Goal: Task Accomplishment & Management: Complete application form

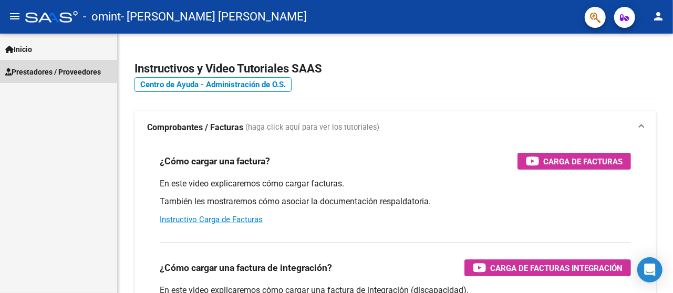
click at [71, 75] on span "Prestadores / Proveedores" at bounding box center [53, 72] width 96 height 12
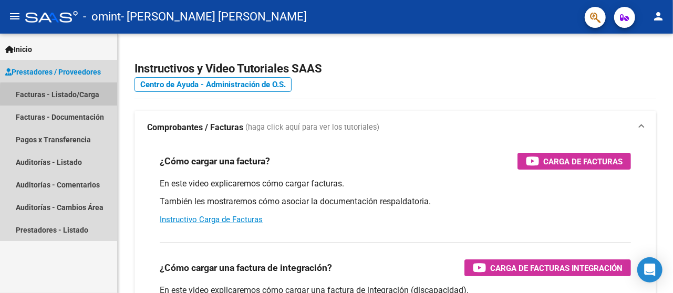
click at [72, 96] on link "Facturas - Listado/Carga" at bounding box center [58, 94] width 117 height 23
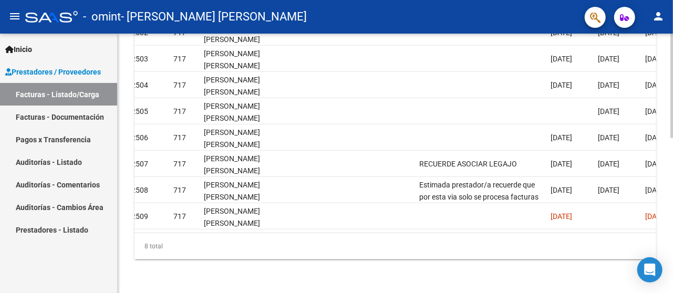
scroll to position [0, 1377]
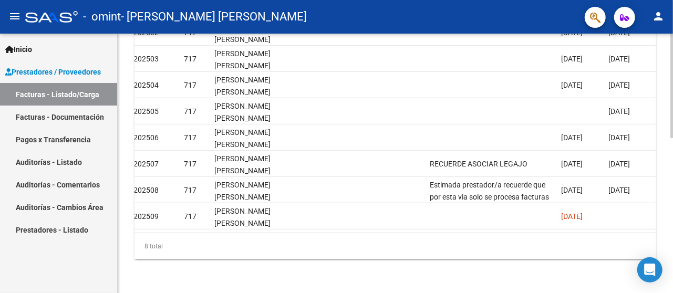
click at [140, 233] on div "8 total" at bounding box center [394, 246] width 521 height 26
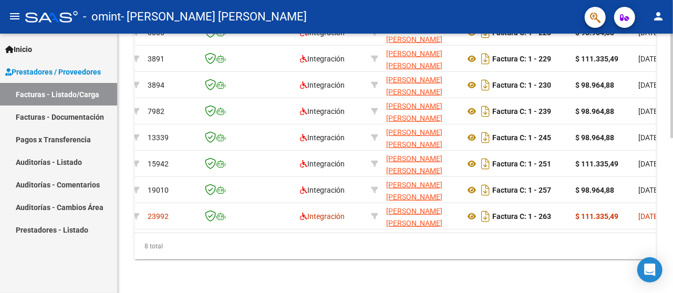
scroll to position [0, 0]
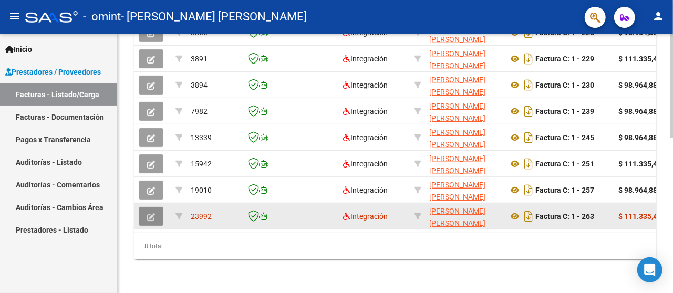
click at [155, 207] on button "button" at bounding box center [151, 216] width 25 height 19
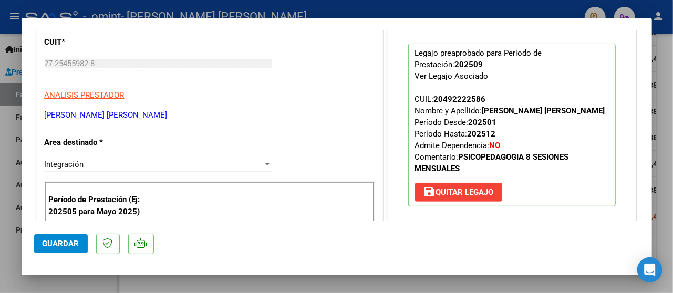
scroll to position [125, 0]
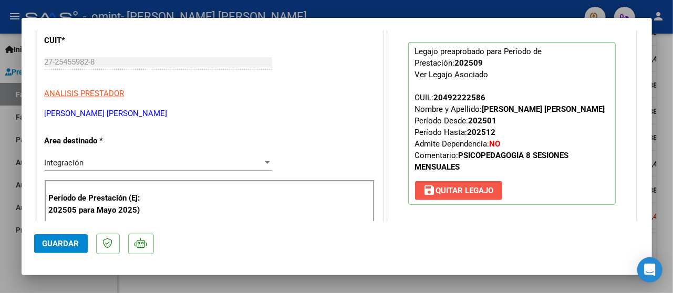
click at [464, 195] on span "save [PERSON_NAME]" at bounding box center [458, 190] width 70 height 9
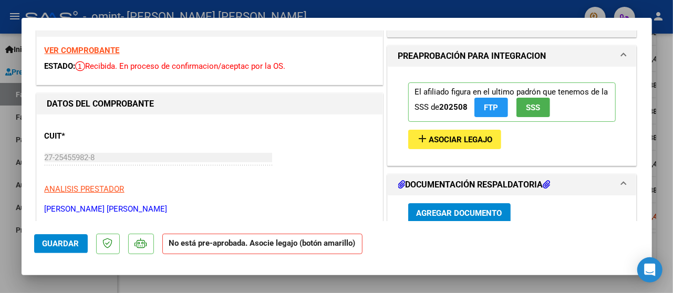
scroll to position [0, 0]
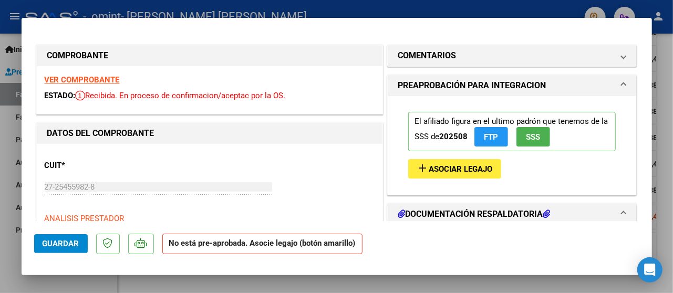
click at [433, 167] on span "Asociar Legajo" at bounding box center [461, 168] width 64 height 9
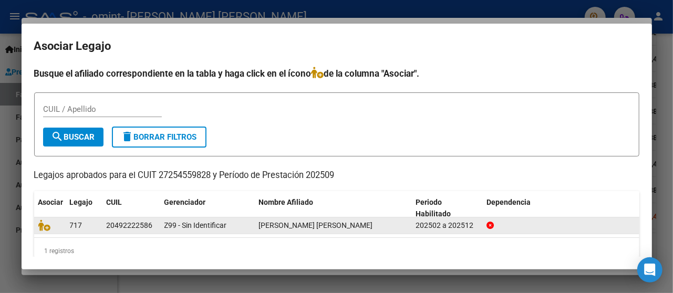
click at [490, 227] on icon at bounding box center [489, 225] width 7 height 7
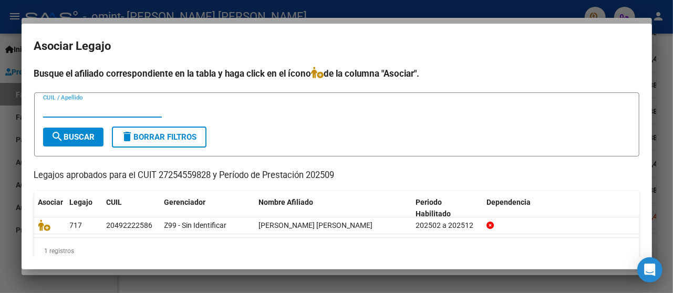
click at [59, 107] on input "CUIL / Apellido" at bounding box center [102, 108] width 119 height 9
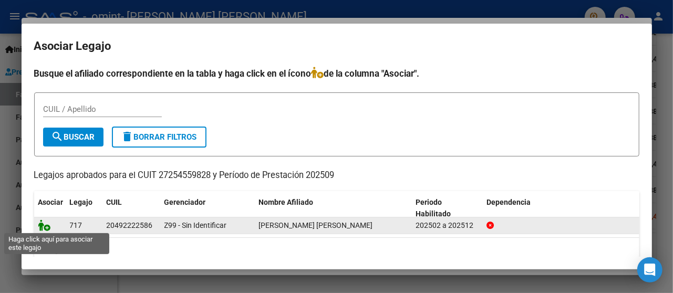
click at [50, 227] on icon at bounding box center [44, 225] width 13 height 12
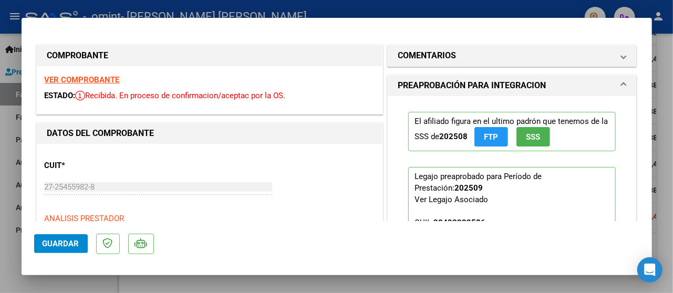
click at [50, 227] on mat-dialog-actions "Guardar" at bounding box center [336, 241] width 605 height 41
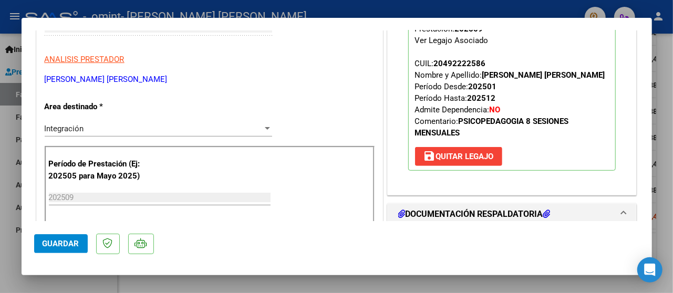
scroll to position [155, 0]
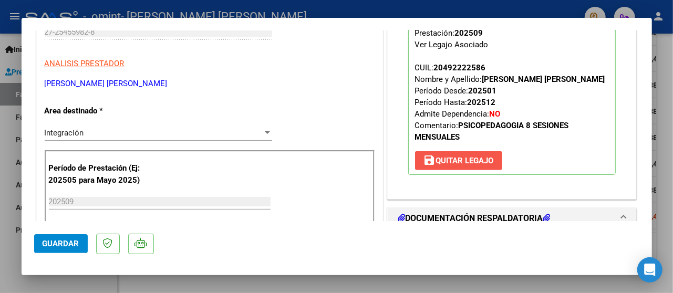
click at [457, 170] on button "save [PERSON_NAME]" at bounding box center [458, 160] width 87 height 19
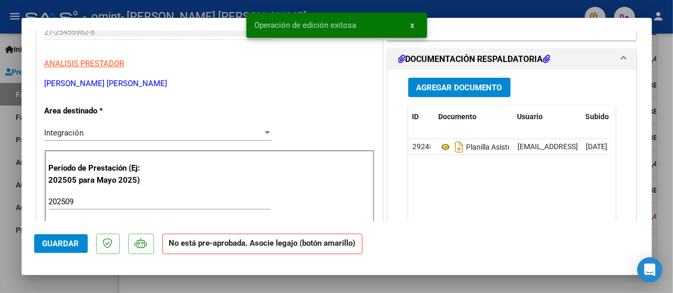
scroll to position [0, 0]
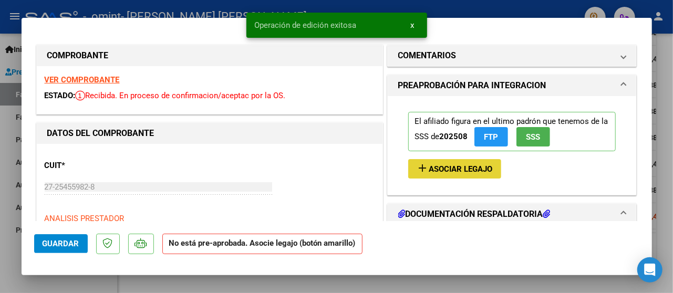
click at [474, 168] on span "Asociar Legajo" at bounding box center [461, 168] width 64 height 9
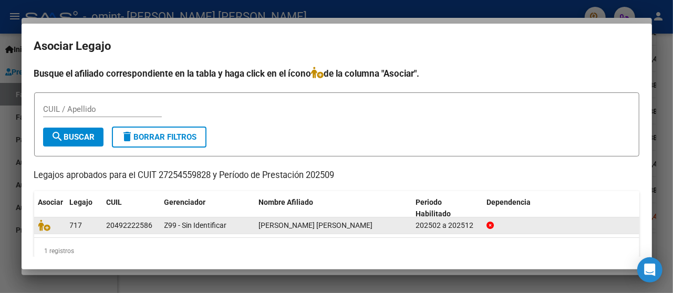
click at [41, 231] on datatable-body-cell at bounding box center [50, 225] width 32 height 16
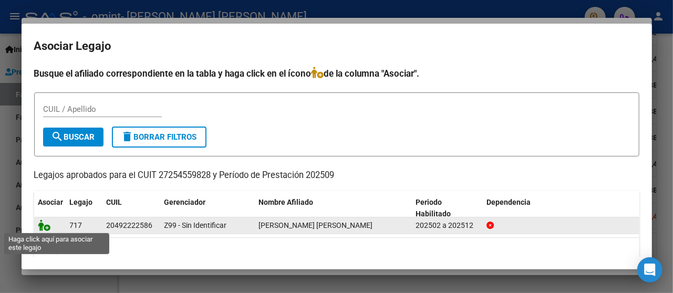
click at [43, 227] on icon at bounding box center [44, 225] width 13 height 12
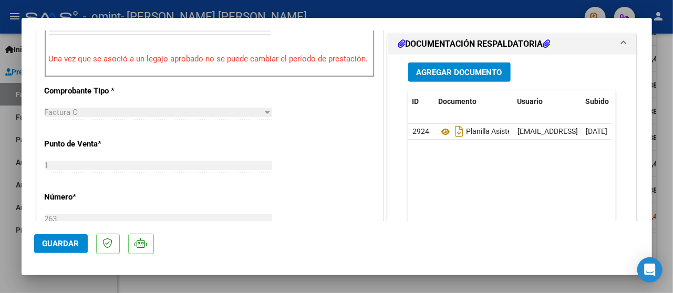
scroll to position [319, 0]
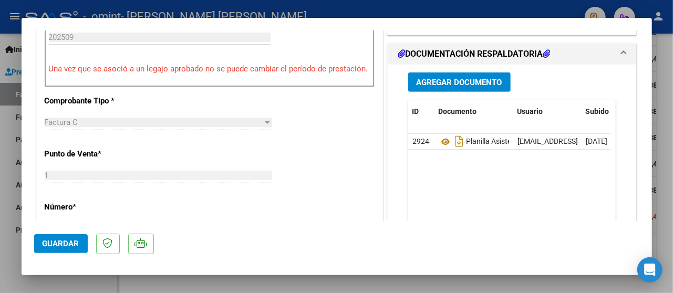
click at [663, 238] on div at bounding box center [336, 146] width 673 height 293
type input "$ 0,00"
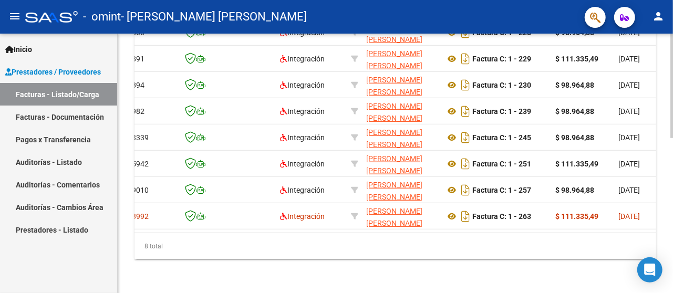
scroll to position [0, 0]
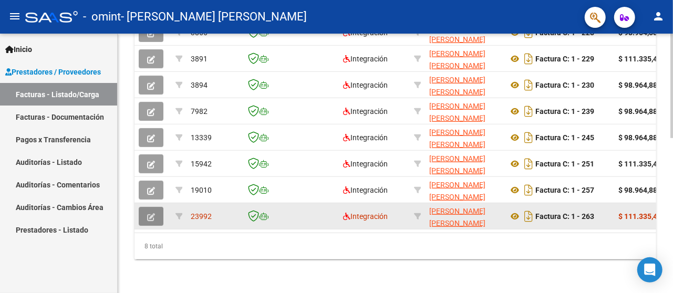
click at [160, 209] on button "button" at bounding box center [151, 216] width 25 height 19
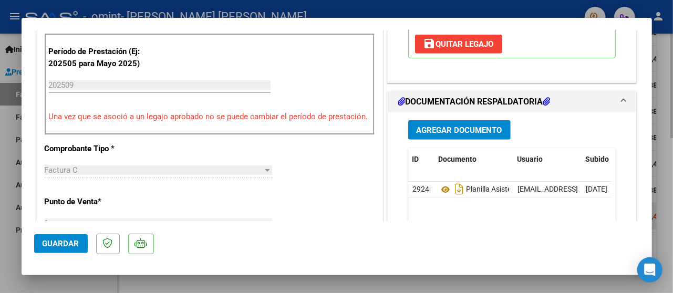
scroll to position [281, 0]
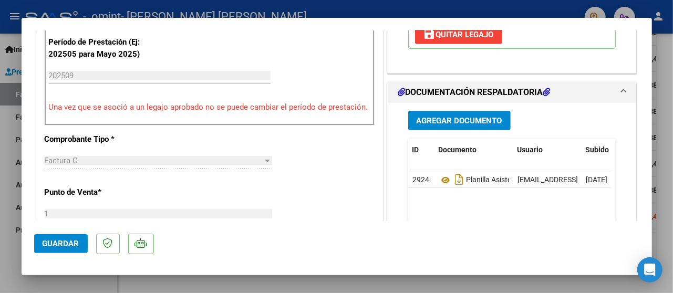
click at [539, 99] on h1 "DOCUMENTACIÓN RESPALDATORIA" at bounding box center [474, 92] width 152 height 13
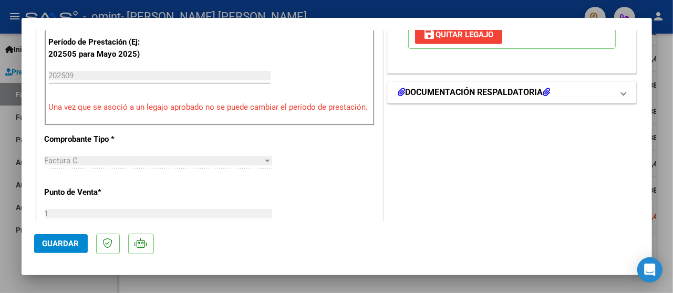
click at [539, 99] on h1 "DOCUMENTACIÓN RESPALDATORIA" at bounding box center [474, 92] width 152 height 13
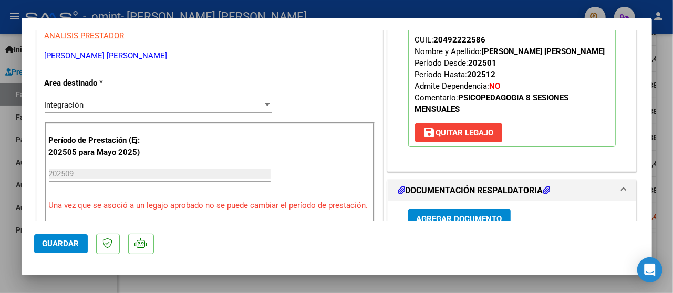
scroll to position [183, 0]
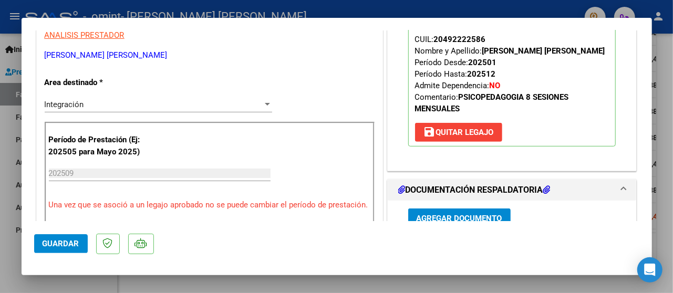
click at [480, 137] on button "save [PERSON_NAME]" at bounding box center [458, 132] width 87 height 19
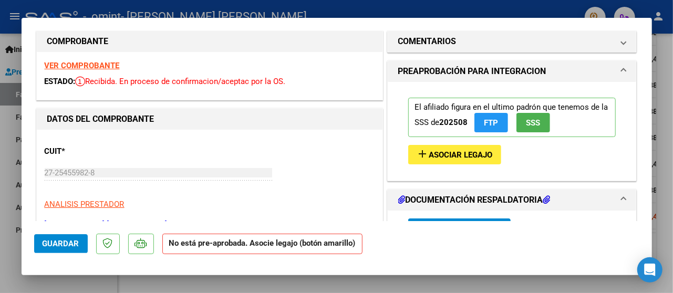
scroll to position [0, 0]
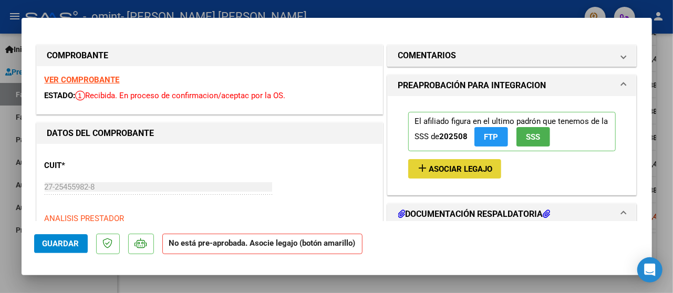
click at [463, 170] on span "Asociar Legajo" at bounding box center [461, 168] width 64 height 9
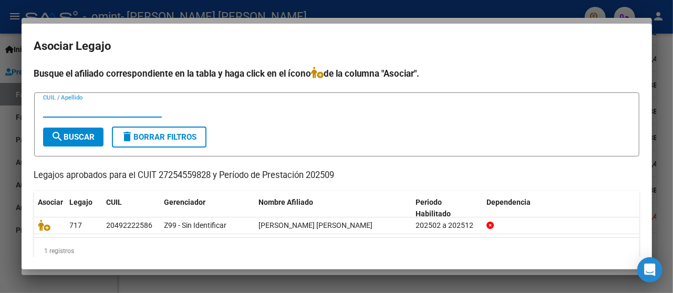
scroll to position [15, 0]
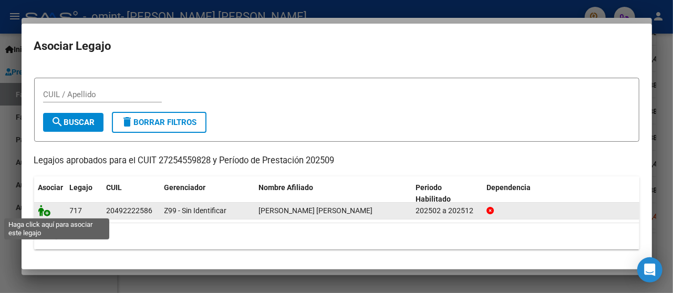
click at [41, 212] on icon at bounding box center [44, 211] width 13 height 12
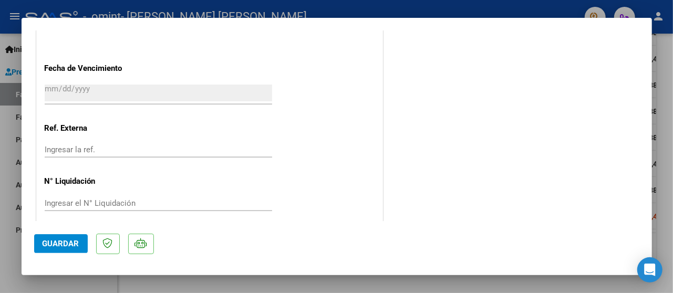
scroll to position [733, 0]
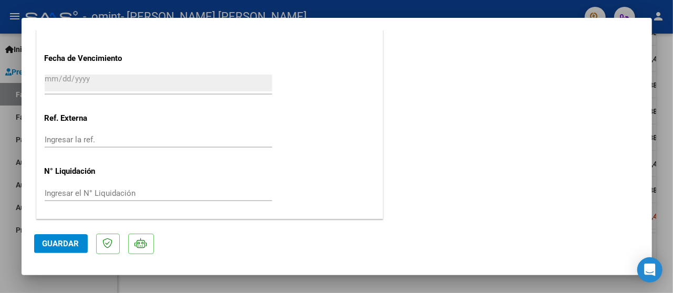
click at [668, 224] on div at bounding box center [336, 146] width 673 height 293
type input "$ 0,00"
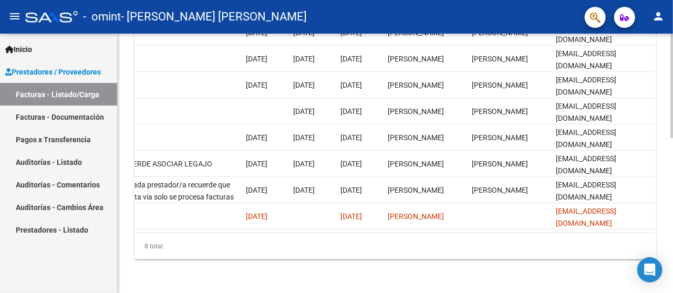
scroll to position [383, 0]
